Goal: Find specific page/section: Find specific page/section

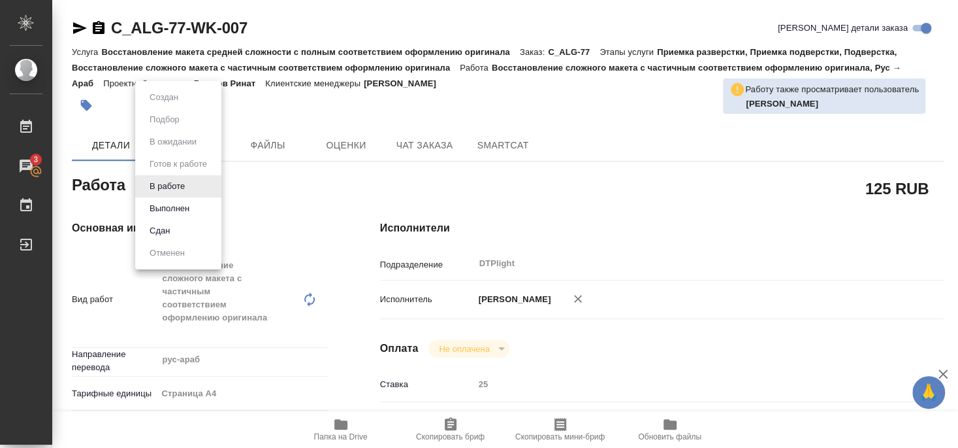
click at [165, 208] on button "Выполнен" at bounding box center [170, 208] width 48 height 14
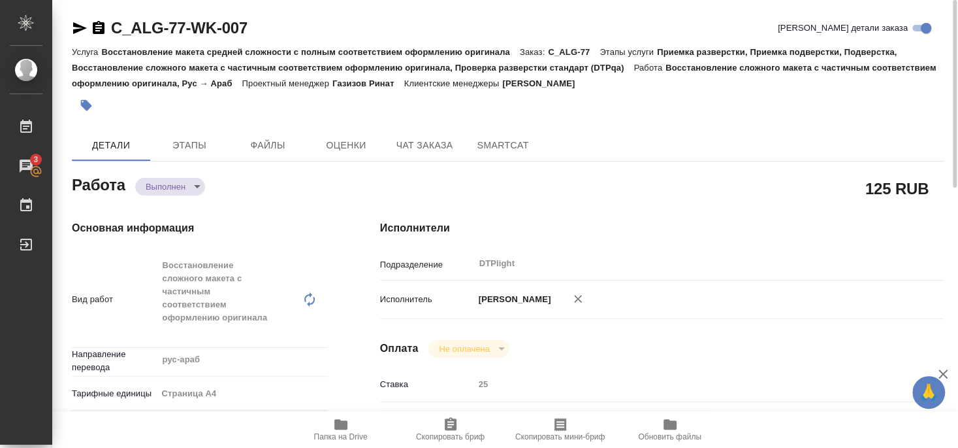
type textarea "x"
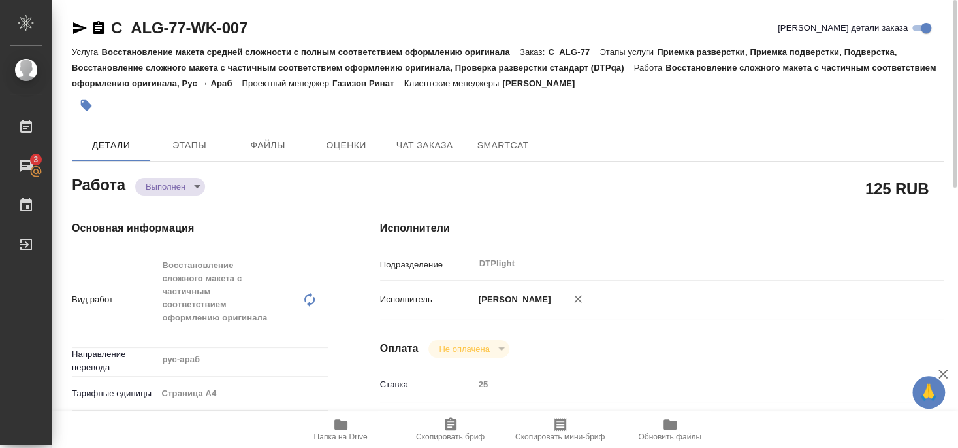
type textarea "x"
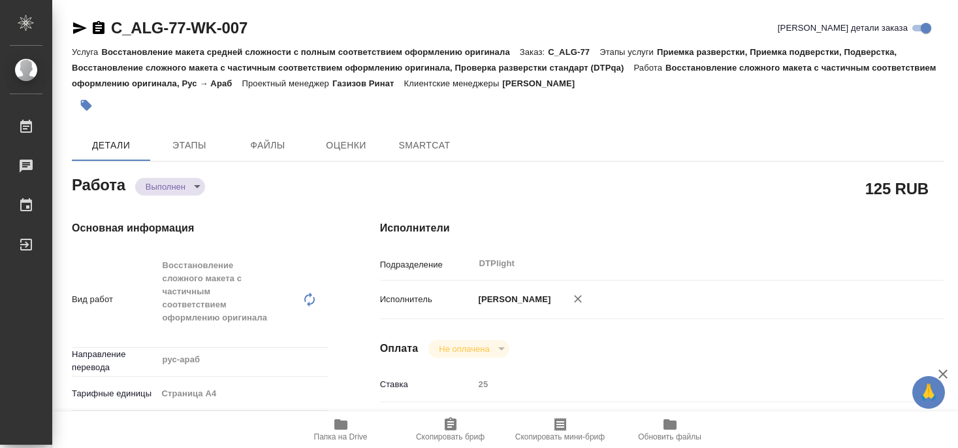
type textarea "x"
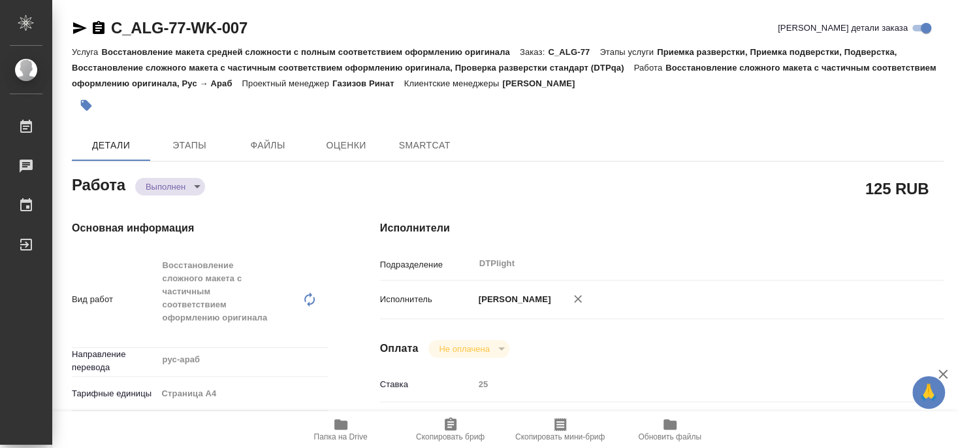
type textarea "x"
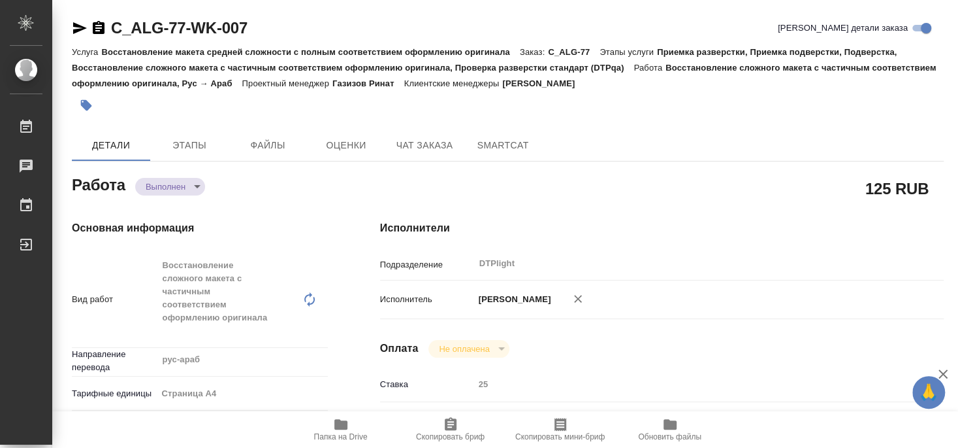
type textarea "x"
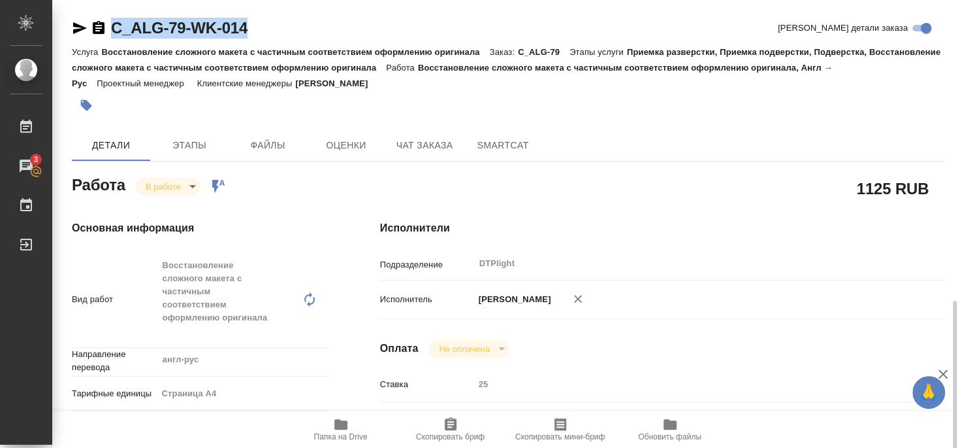
scroll to position [212, 0]
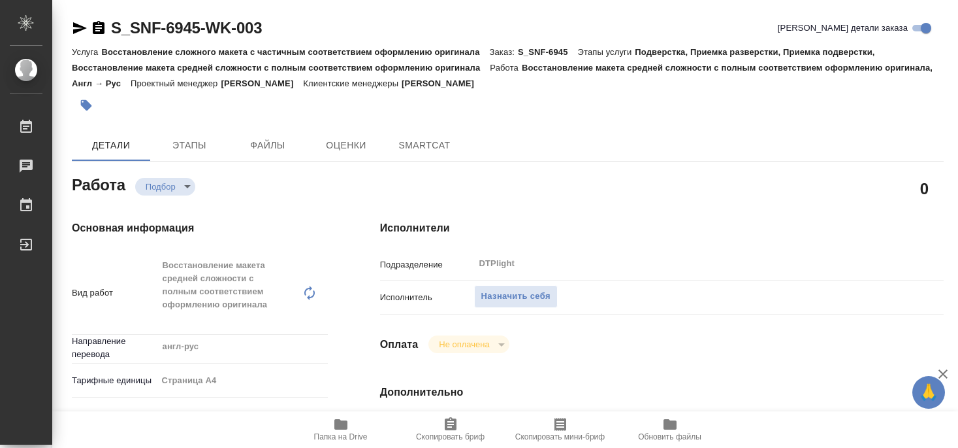
type textarea "x"
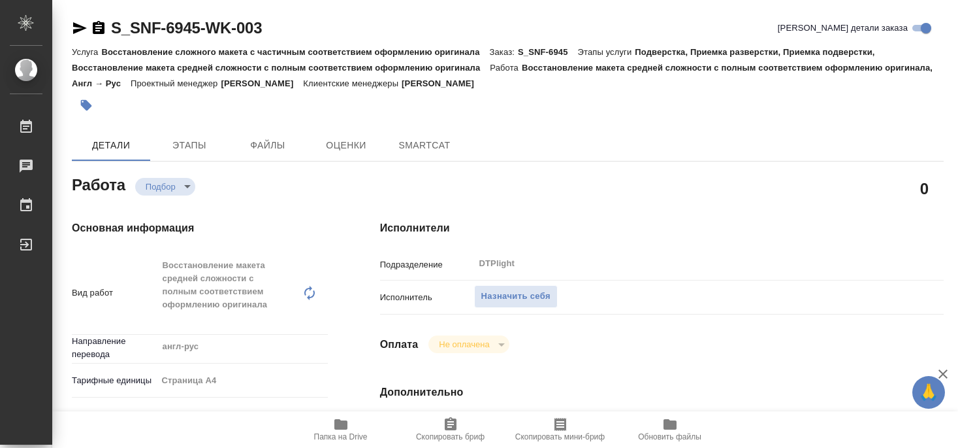
type textarea "x"
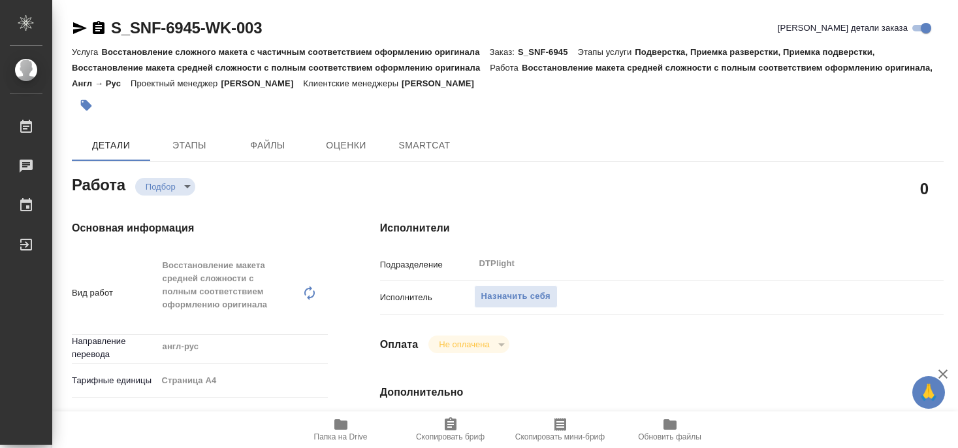
type textarea "x"
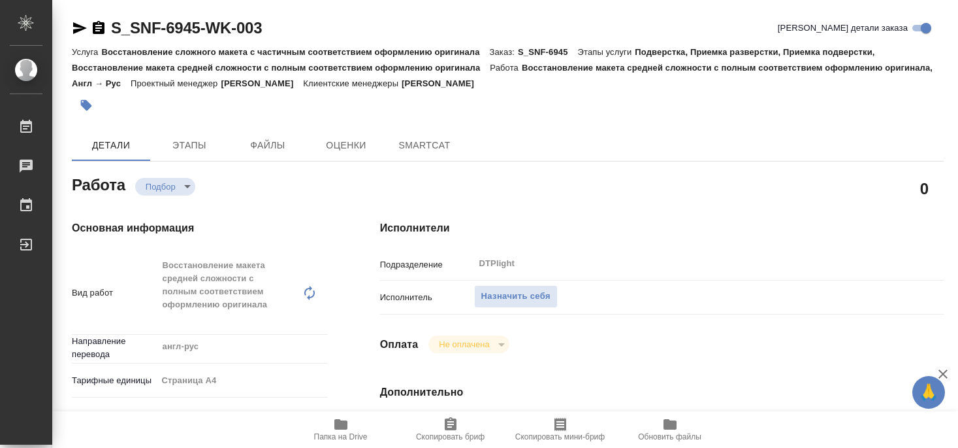
type textarea "x"
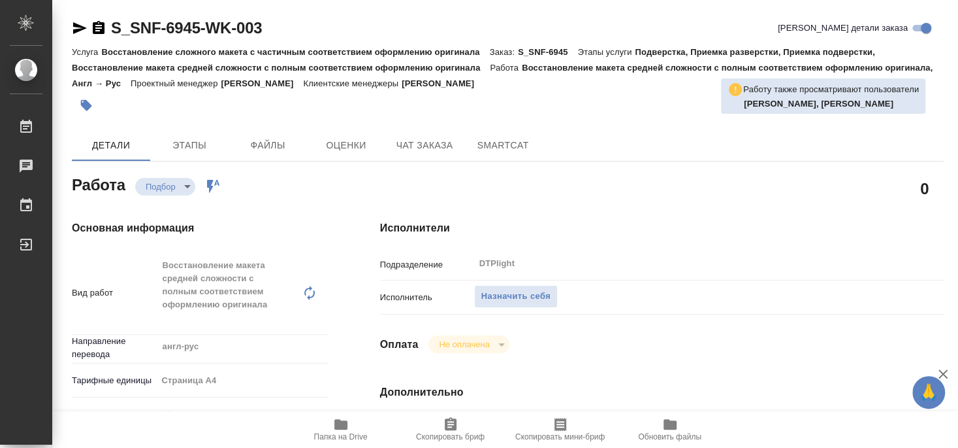
type textarea "x"
